Goal: Transaction & Acquisition: Purchase product/service

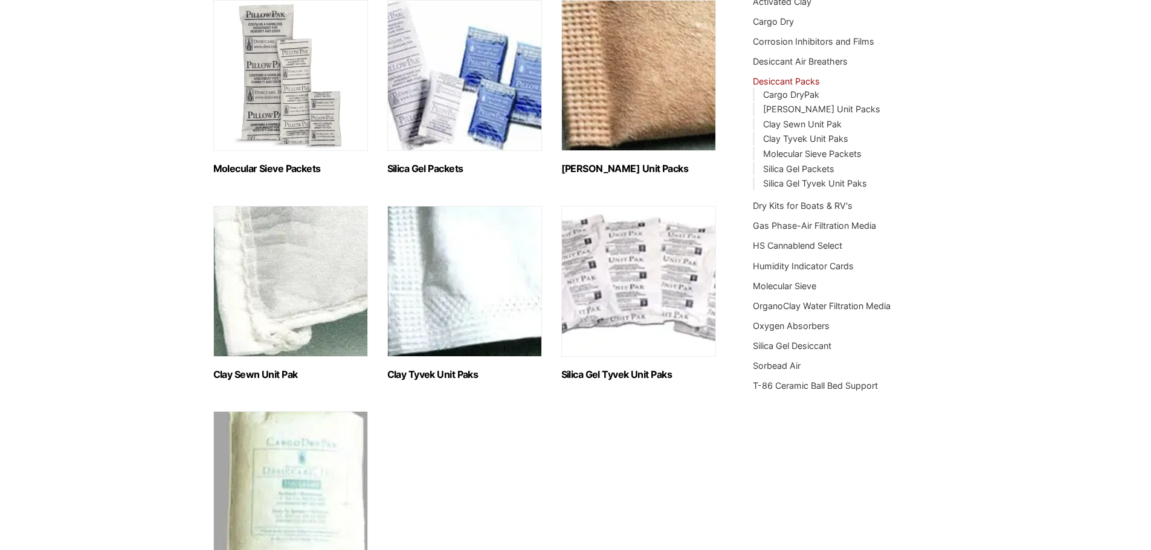
scroll to position [181, 0]
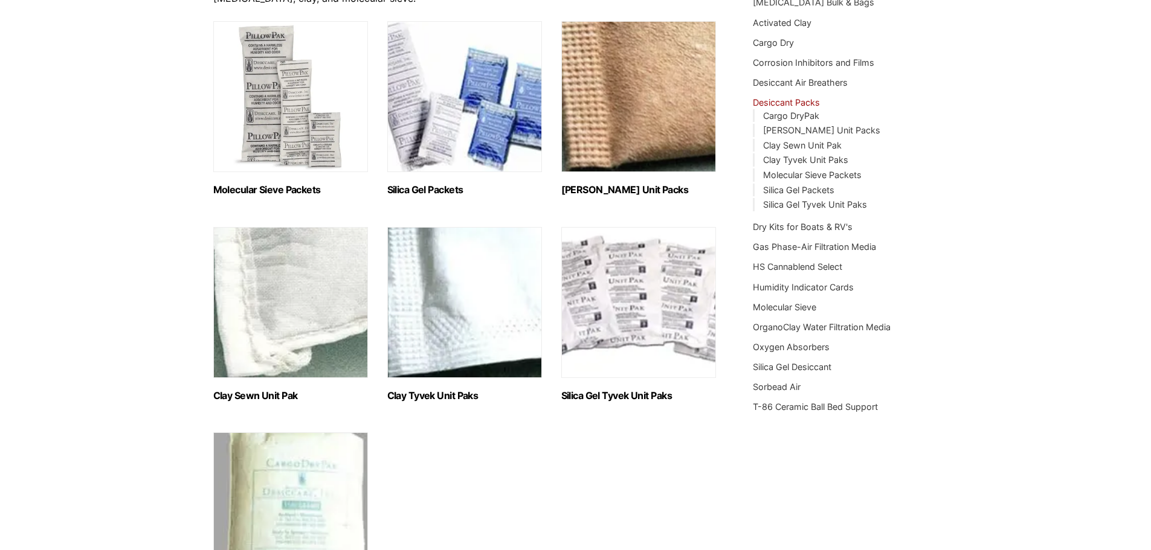
click at [632, 192] on h2 "Clay Kraft Unit Packs (6)" at bounding box center [638, 189] width 155 height 11
click at [247, 188] on h2 "Molecular Sieve Packets (8)" at bounding box center [290, 189] width 155 height 11
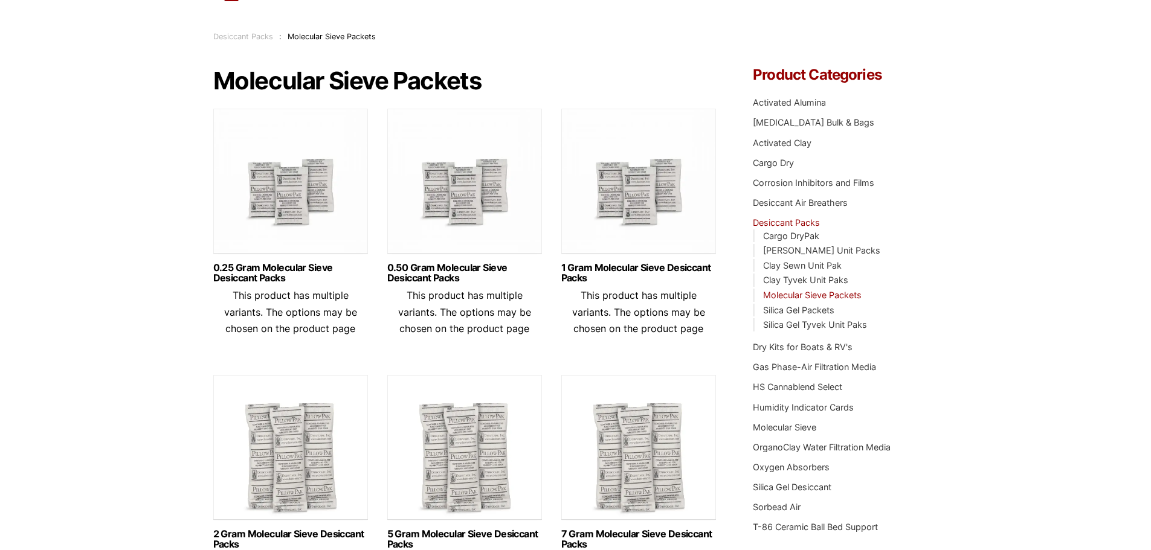
scroll to position [60, 0]
click at [291, 269] on link "0.25 Gram Molecular Sieve Desiccant Packs" at bounding box center [290, 273] width 155 height 21
